Goal: Navigation & Orientation: Find specific page/section

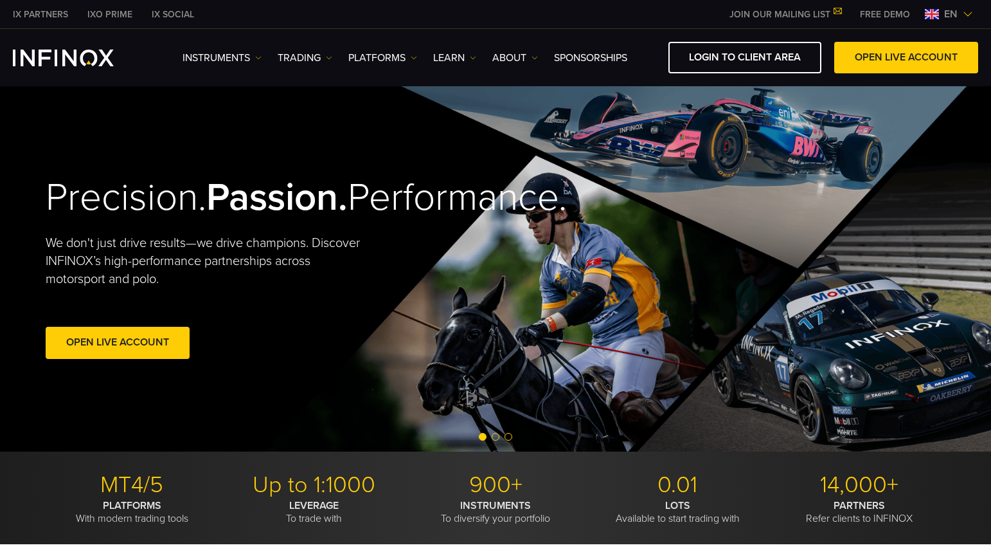
click at [936, 13] on img at bounding box center [932, 14] width 14 height 10
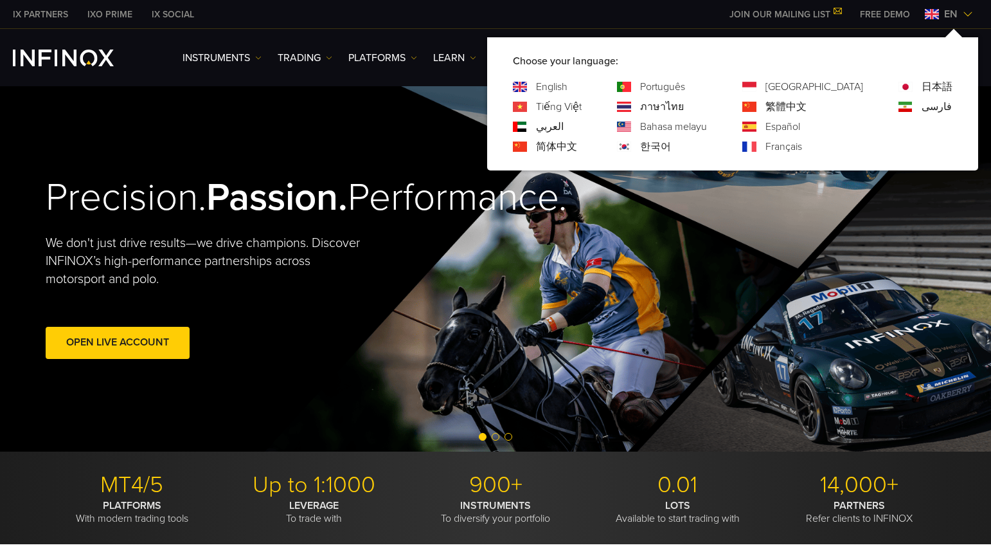
click at [690, 148] on div "한국어" at bounding box center [662, 146] width 90 height 15
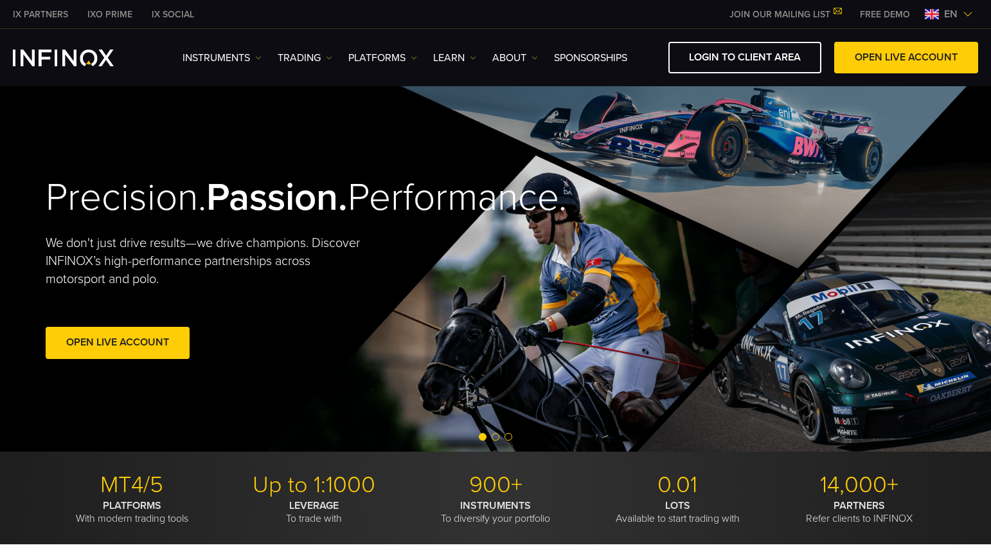
click at [951, 12] on span "en" at bounding box center [951, 13] width 24 height 15
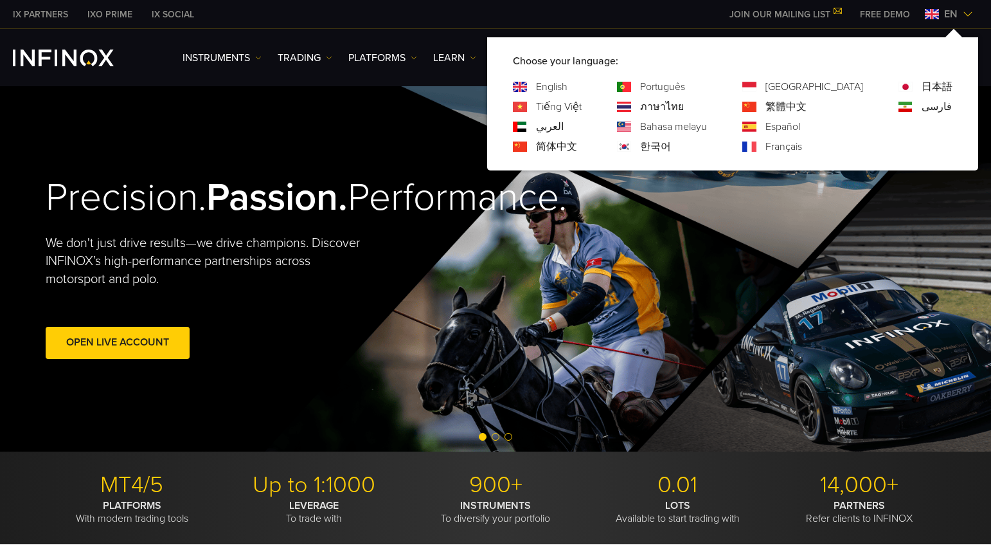
click at [671, 147] on link "한국어" at bounding box center [655, 146] width 31 height 15
